Goal: Task Accomplishment & Management: Use online tool/utility

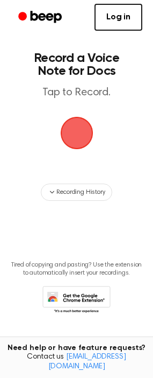
click at [73, 135] on span "button" at bounding box center [76, 133] width 33 height 33
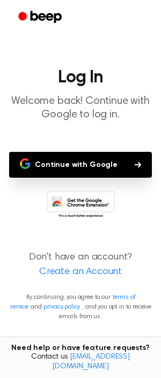
click at [54, 171] on button "Continue with Google" at bounding box center [80, 165] width 143 height 26
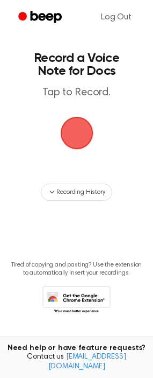
click at [80, 131] on span "button" at bounding box center [76, 133] width 35 height 35
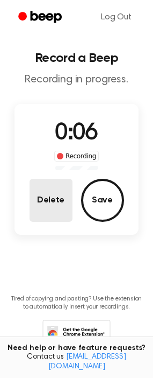
click at [46, 198] on button "Delete" at bounding box center [51, 200] width 43 height 43
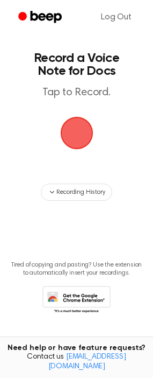
click at [84, 145] on span "button" at bounding box center [76, 133] width 33 height 33
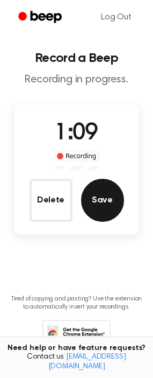
click at [117, 204] on button "Save" at bounding box center [102, 200] width 43 height 43
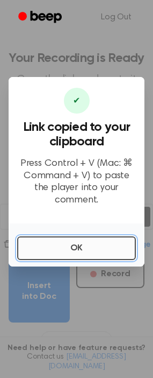
click at [86, 240] on button "OK" at bounding box center [76, 248] width 119 height 24
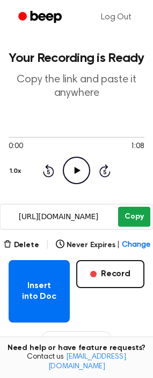
click at [131, 220] on button "Copy" at bounding box center [134, 217] width 32 height 20
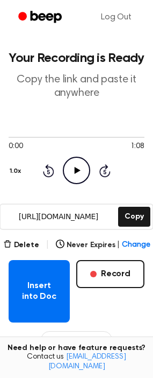
click at [80, 171] on icon "Play Audio" at bounding box center [76, 170] width 27 height 27
click at [80, 171] on icon "Pause Audio" at bounding box center [76, 170] width 27 height 27
click at [80, 171] on icon "Play Audio" at bounding box center [76, 170] width 27 height 27
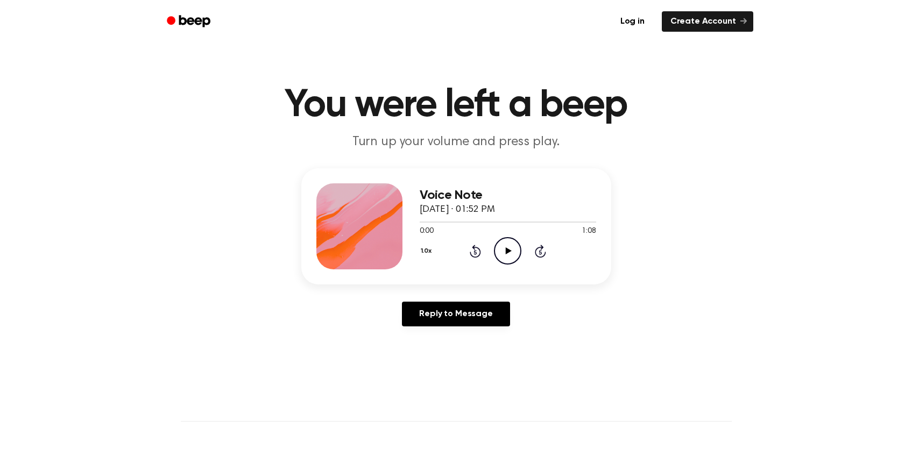
click at [504, 245] on icon "Play Audio" at bounding box center [507, 250] width 27 height 27
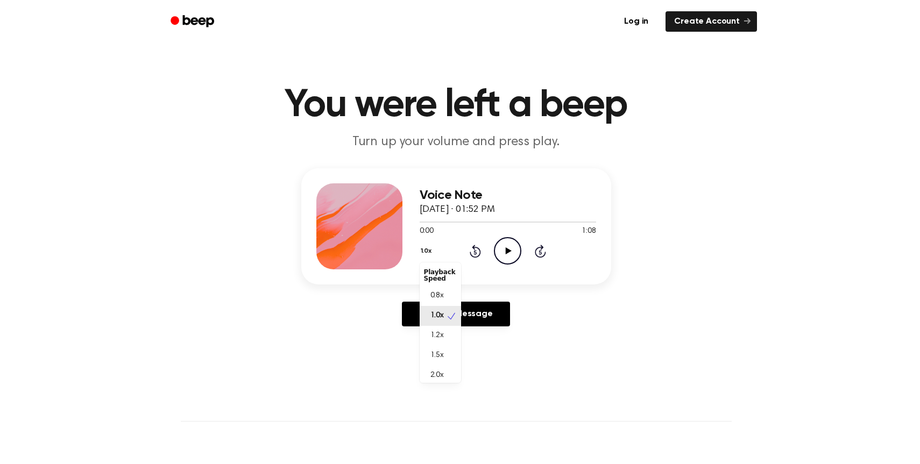
click at [423, 247] on button "1.0x" at bounding box center [428, 251] width 16 height 18
click at [432, 295] on span "0.8x" at bounding box center [437, 296] width 13 height 11
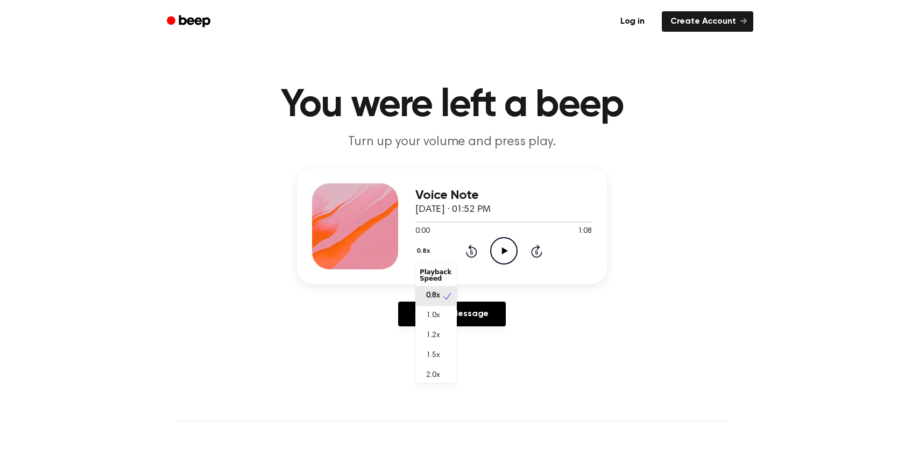
click at [430, 252] on button "0.8x" at bounding box center [425, 251] width 18 height 18
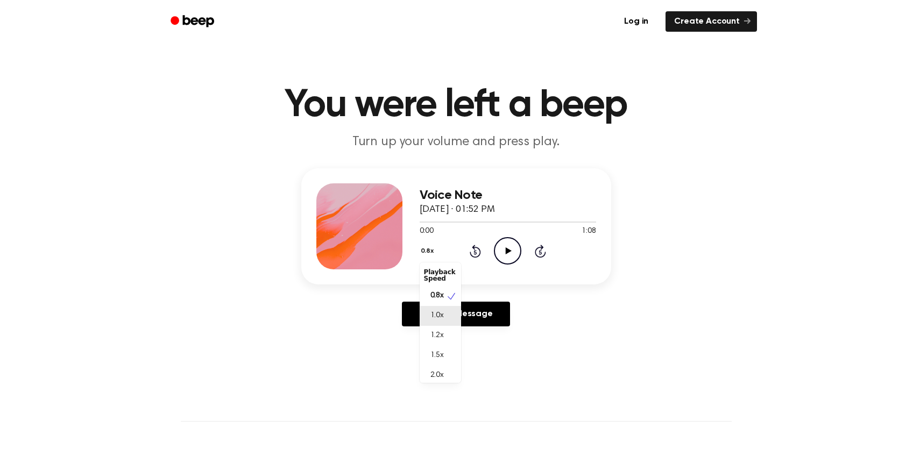
click at [429, 312] on div "1.0x" at bounding box center [434, 316] width 20 height 11
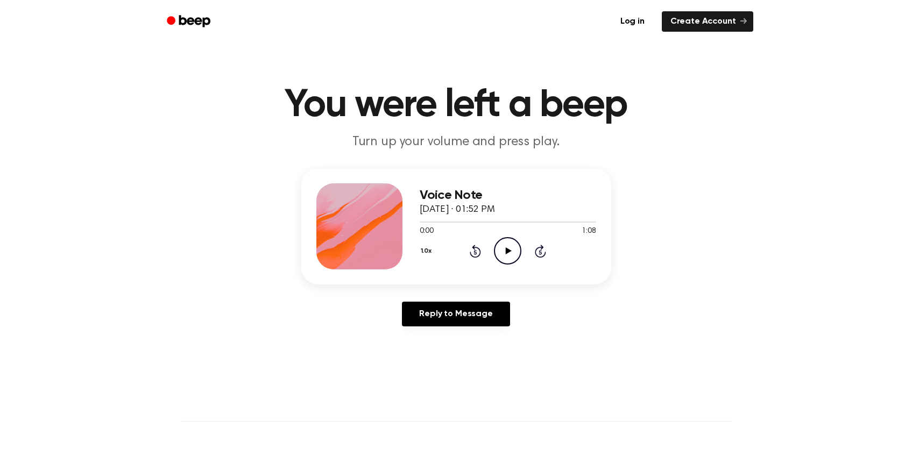
click at [600, 321] on div "Reply to Message" at bounding box center [456, 318] width 310 height 33
click at [502, 250] on icon "Play Audio" at bounding box center [507, 250] width 27 height 27
